Goal: Information Seeking & Learning: Compare options

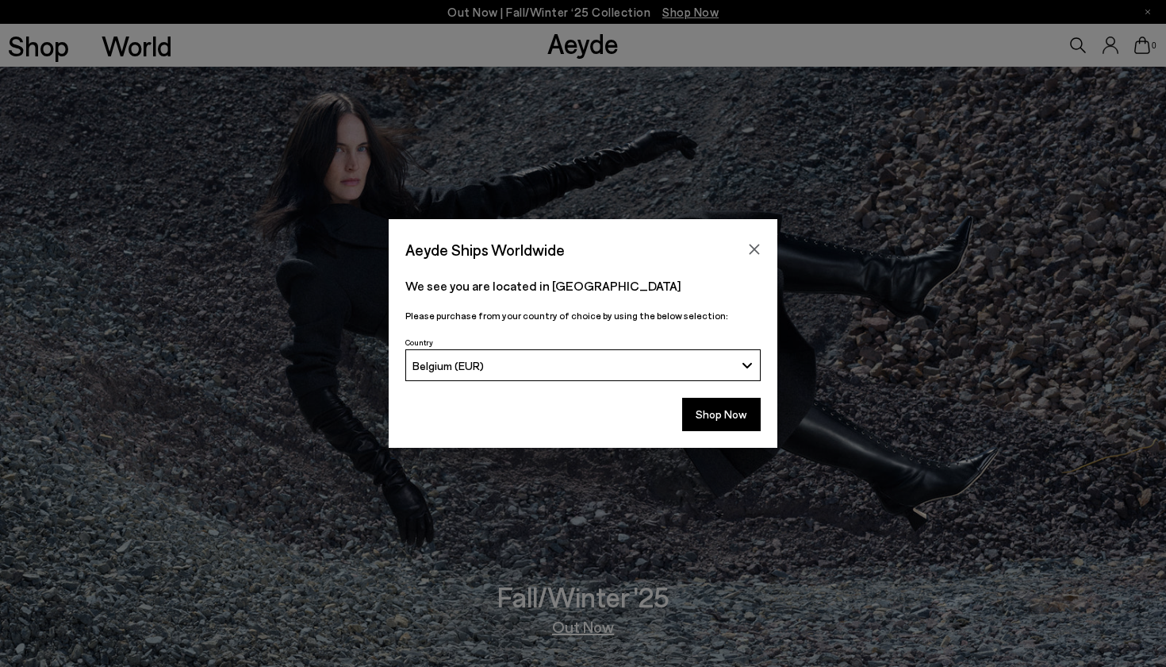
scroll to position [19, 0]
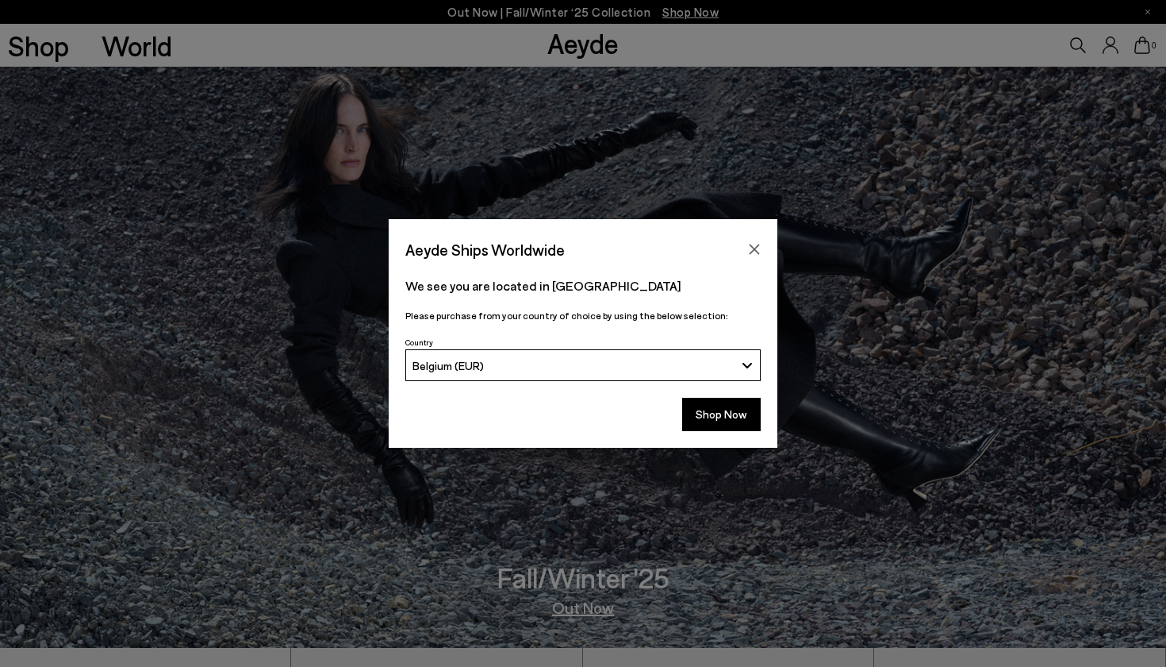
click at [757, 253] on icon "Close" at bounding box center [754, 249] width 13 height 13
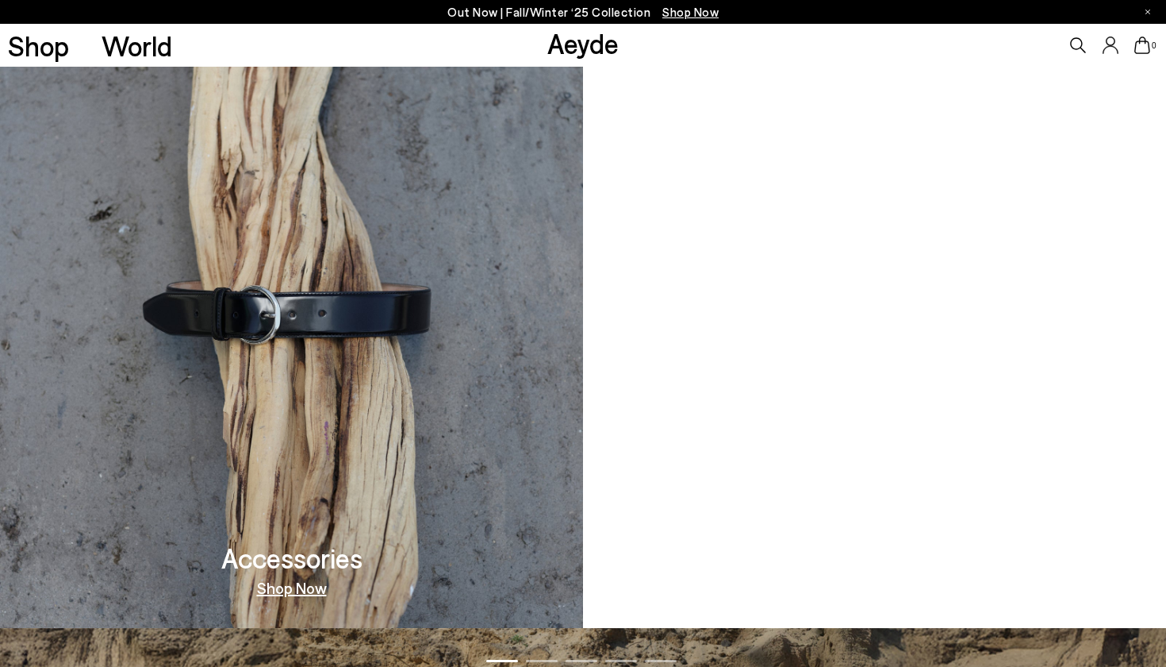
scroll to position [1690, 0]
click at [882, 584] on link "Shop Now" at bounding box center [875, 587] width 70 height 16
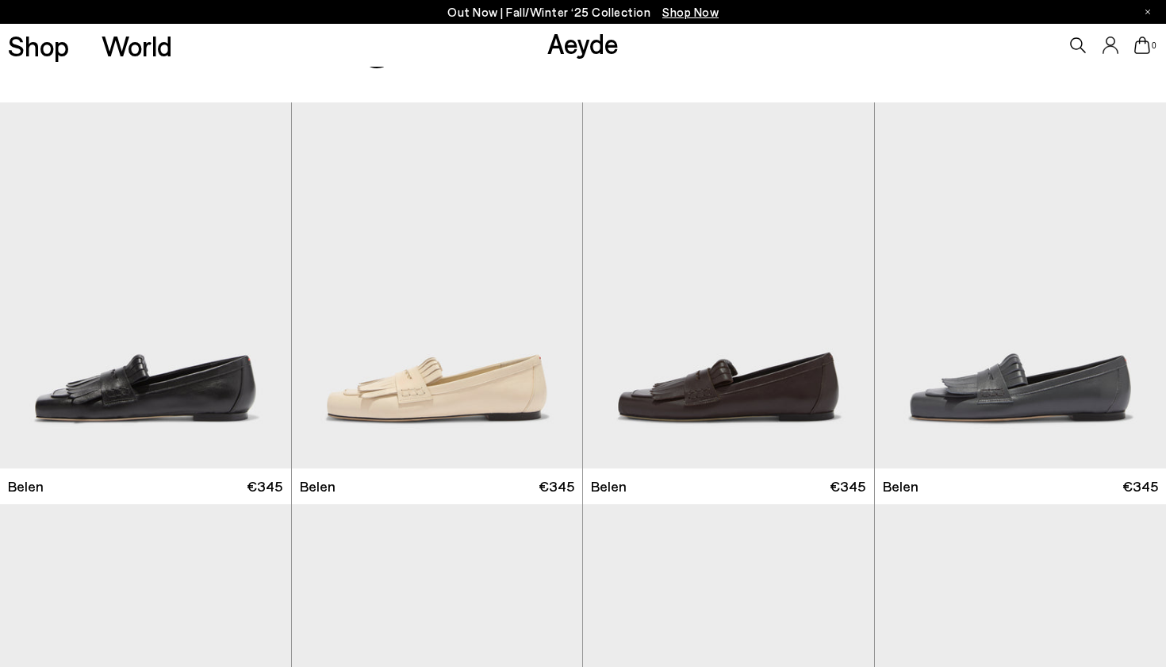
scroll to position [228, 0]
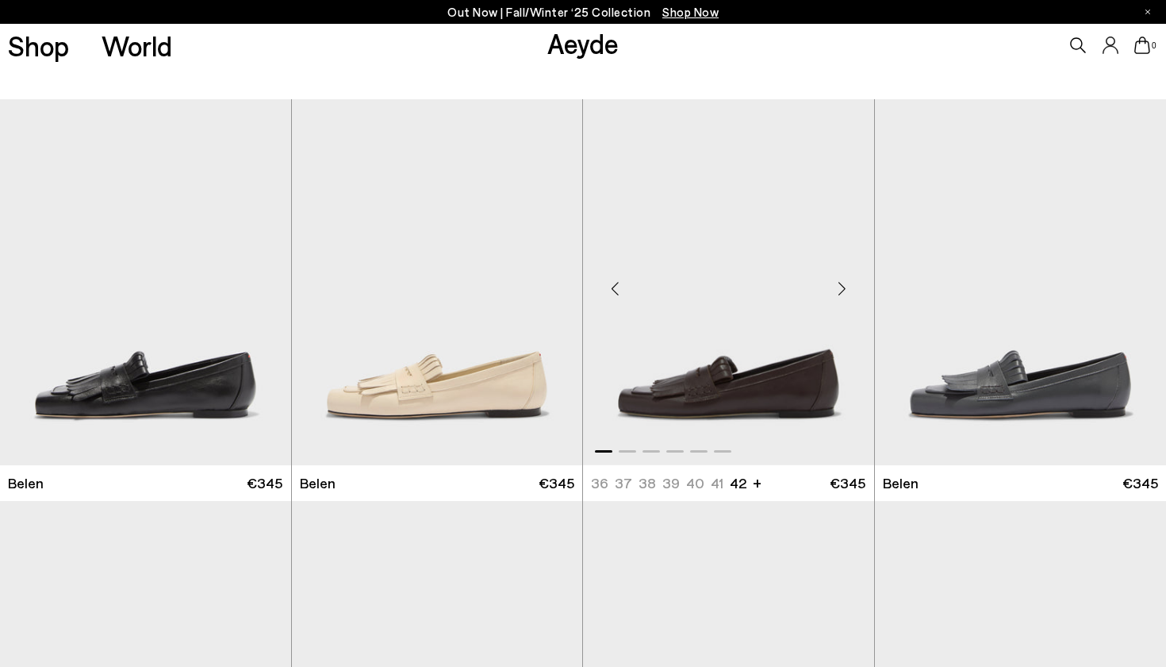
click at [782, 380] on img "1 / 6" at bounding box center [728, 282] width 291 height 366
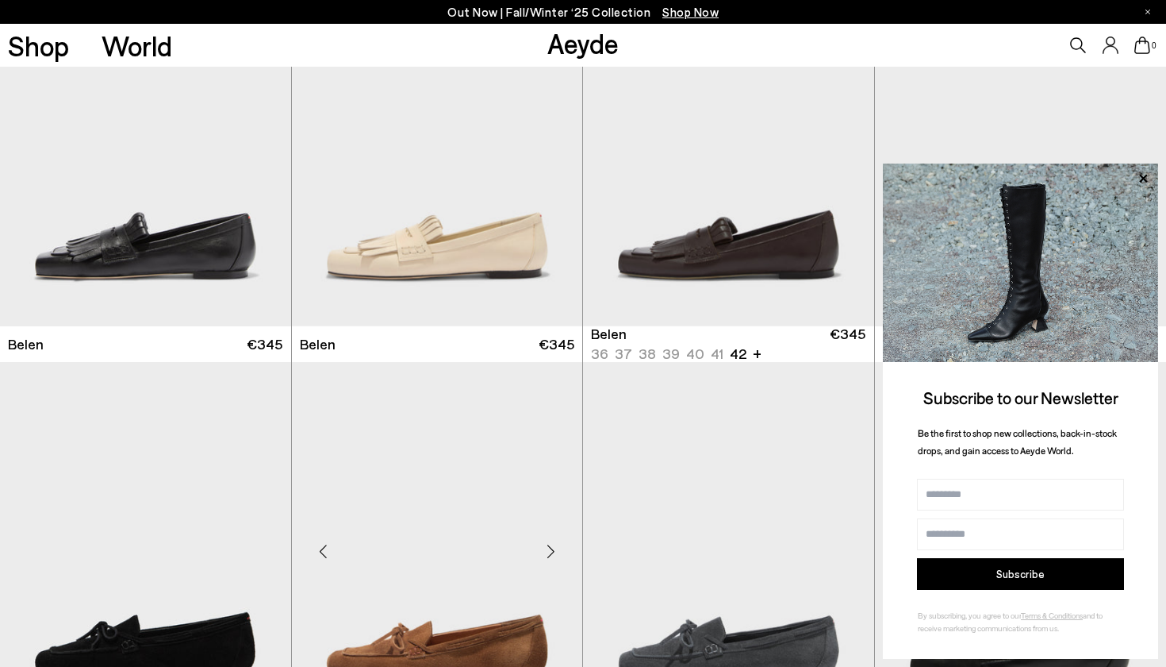
scroll to position [421, 0]
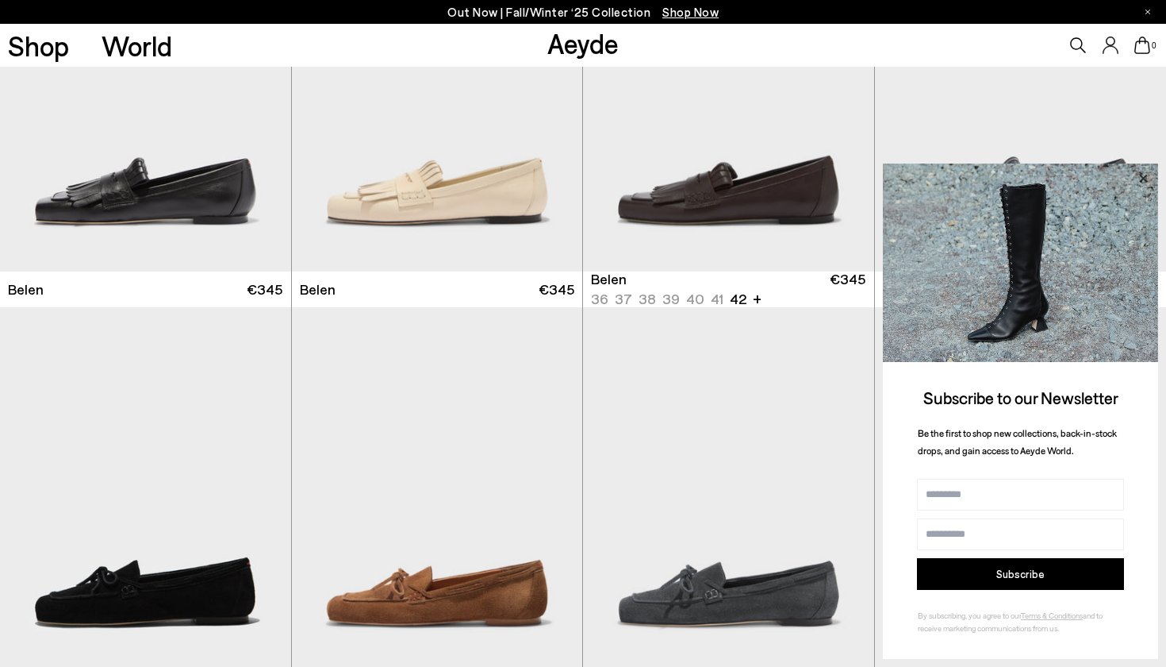
click at [1143, 177] on icon at bounding box center [1143, 178] width 21 height 21
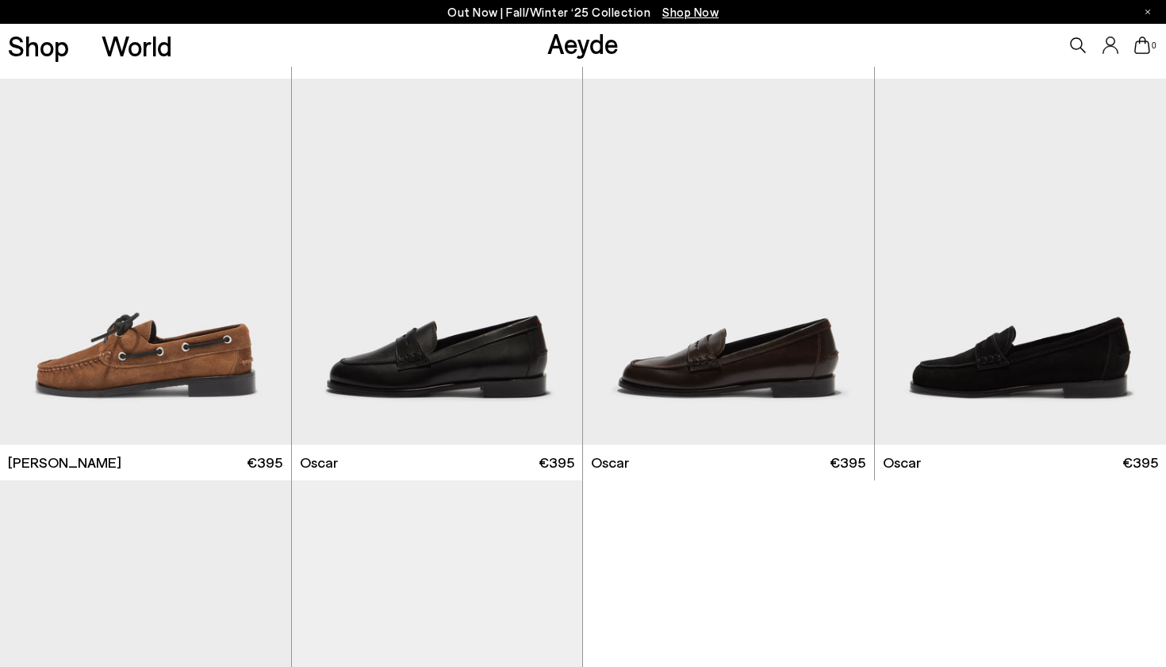
scroll to position [1854, 0]
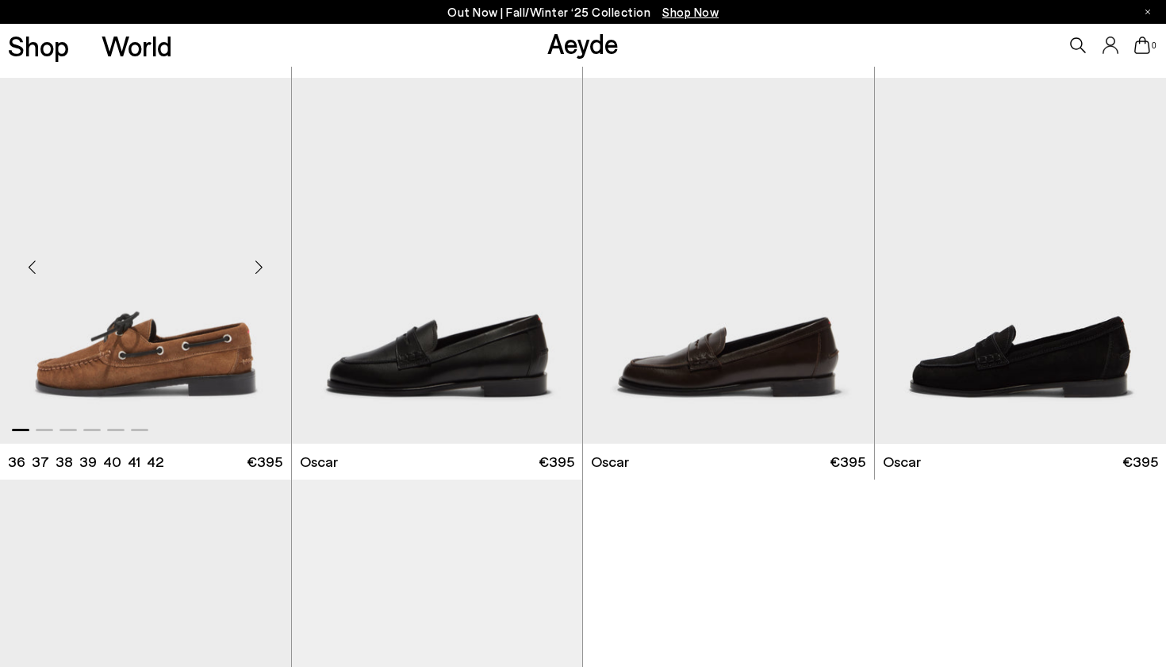
click at [215, 333] on img "1 / 6" at bounding box center [145, 261] width 291 height 366
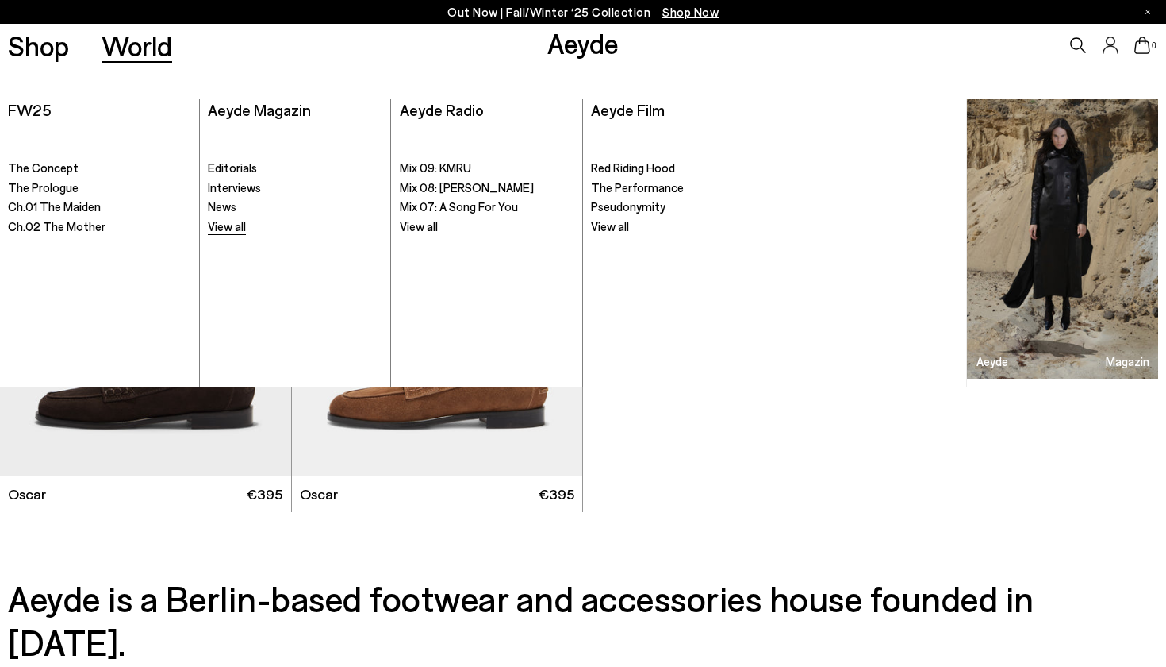
scroll to position [2248, 0]
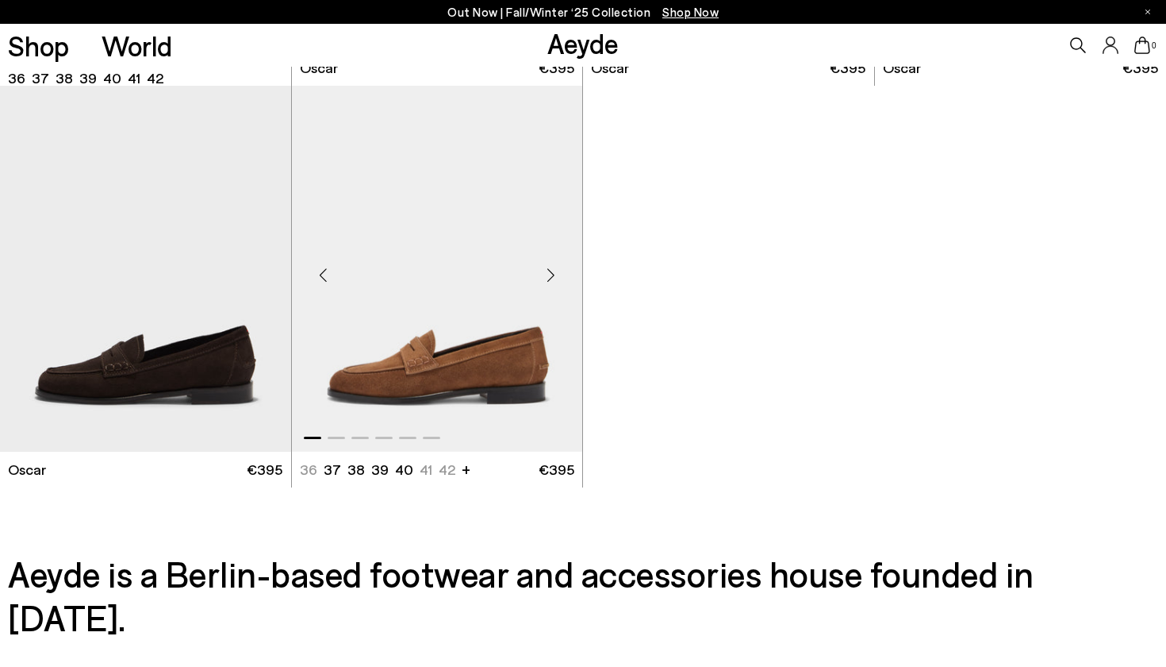
click at [430, 423] on img "1 / 6" at bounding box center [437, 269] width 291 height 366
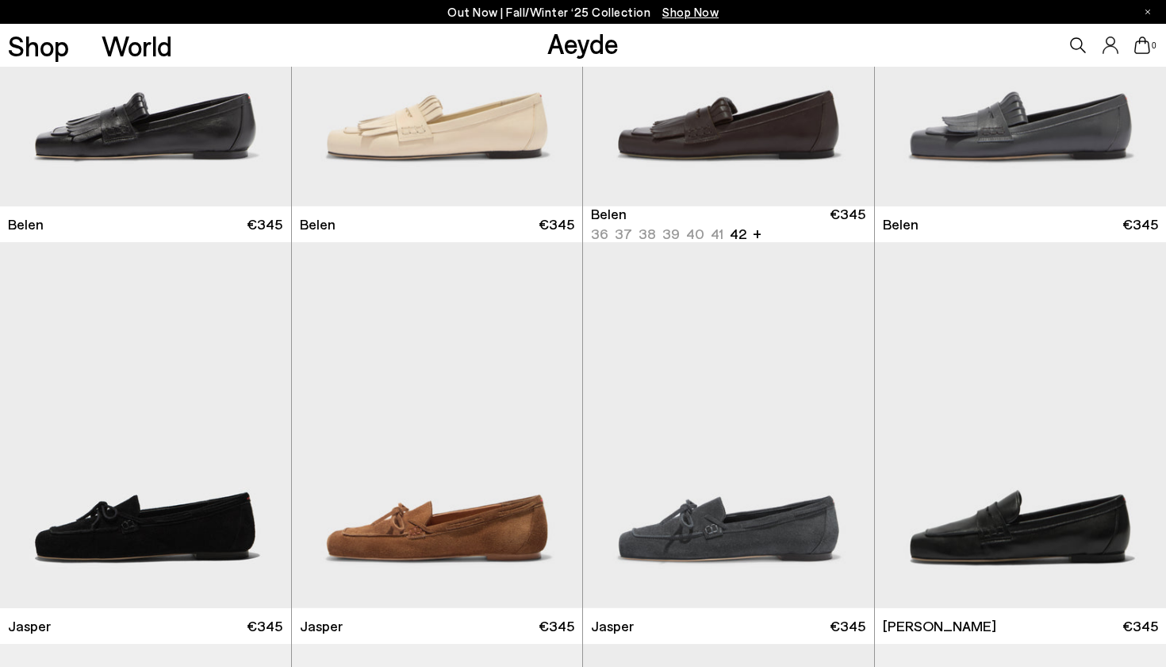
scroll to position [485, 0]
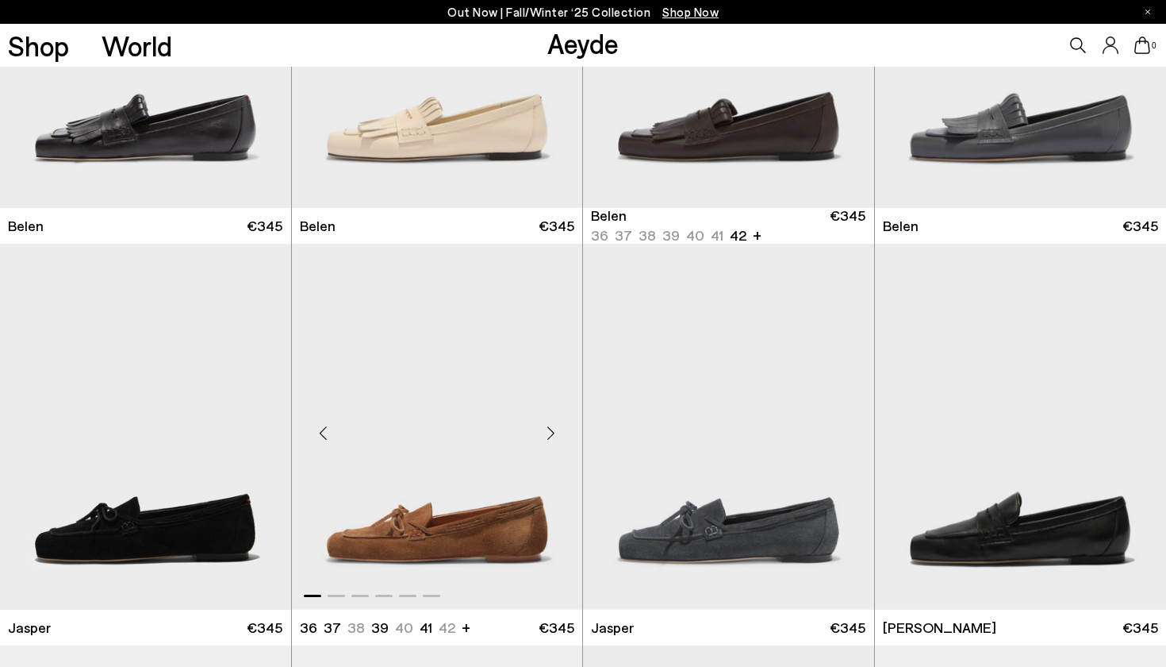
click at [393, 400] on img "1 / 6" at bounding box center [437, 427] width 291 height 366
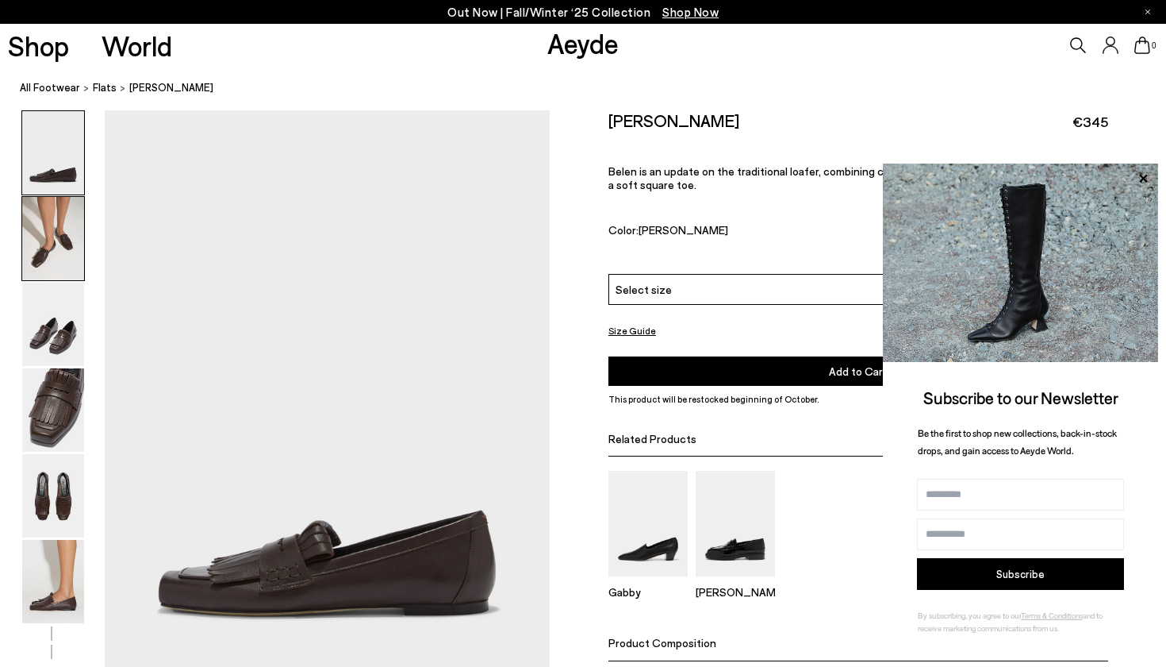
click at [46, 256] on img at bounding box center [53, 238] width 62 height 83
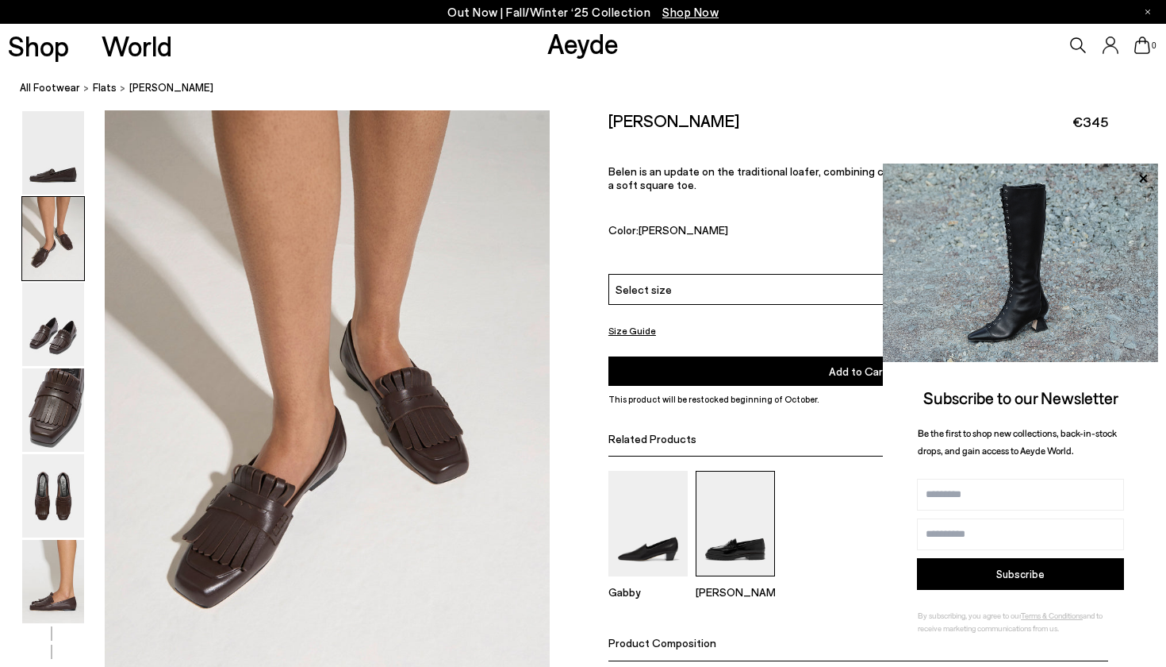
scroll to position [606, 0]
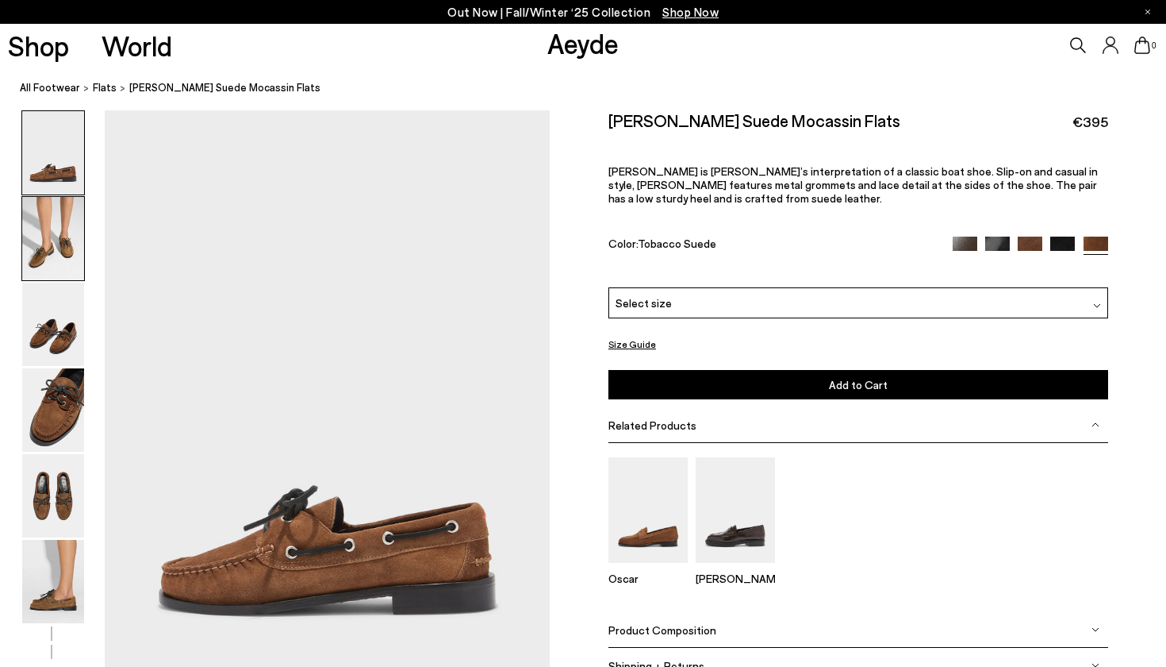
click at [45, 236] on img at bounding box center [53, 238] width 62 height 83
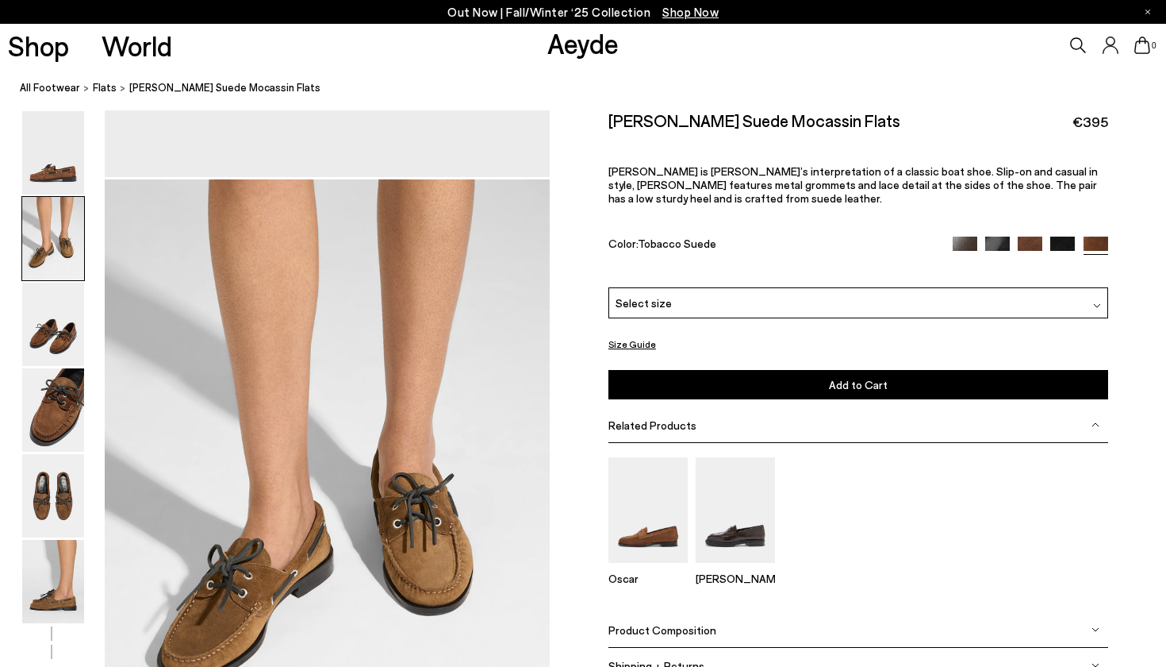
scroll to position [597, 0]
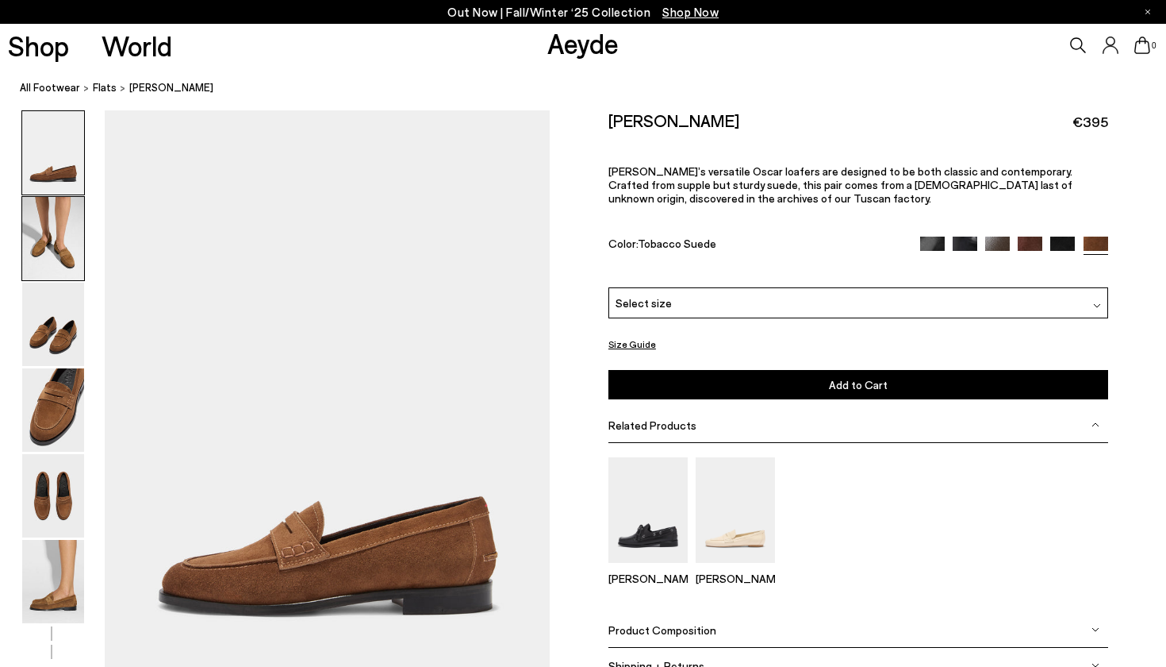
click at [62, 241] on img at bounding box center [53, 238] width 62 height 83
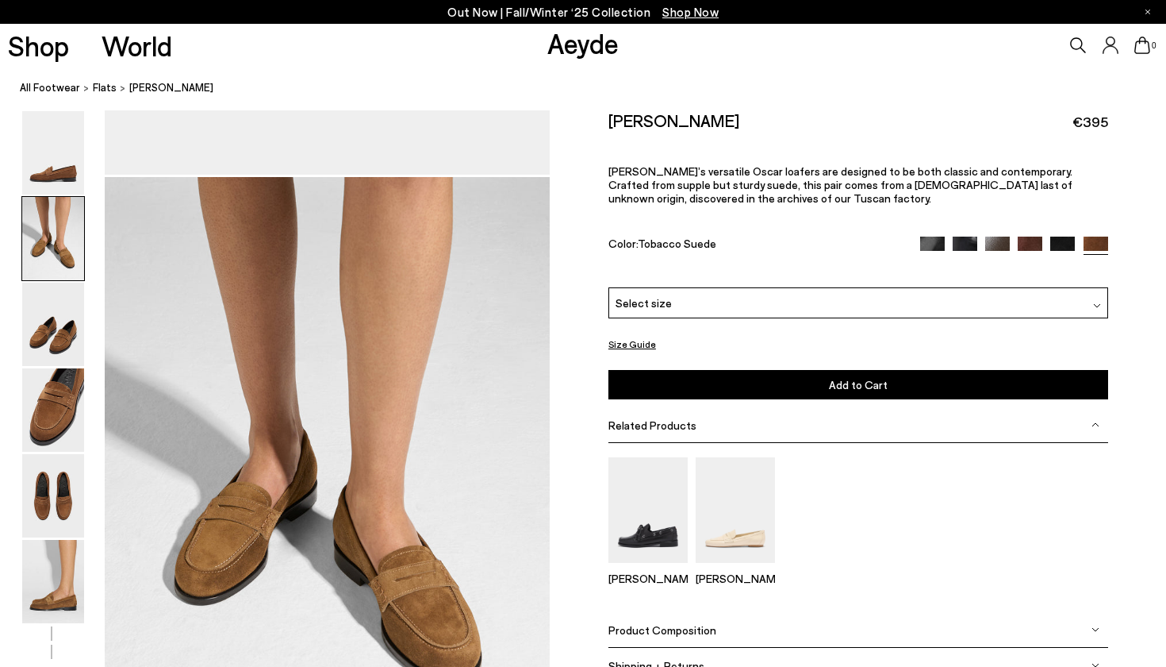
scroll to position [597, 0]
